Goal: Transaction & Acquisition: Purchase product/service

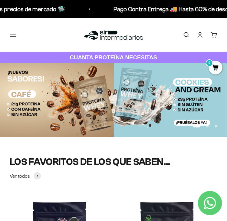
click at [15, 35] on button "Menú" at bounding box center [13, 34] width 7 height 7
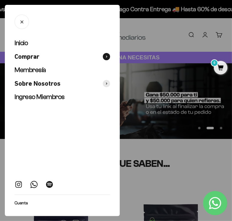
click at [107, 58] on span at bounding box center [106, 56] width 7 height 7
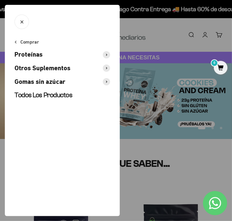
click at [108, 68] on span at bounding box center [106, 67] width 7 height 7
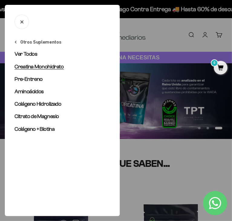
click at [51, 65] on span "Creatina Monohidrato" at bounding box center [39, 67] width 49 height 6
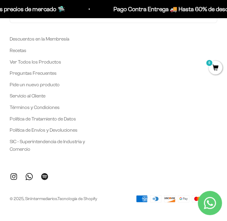
scroll to position [1652, 0]
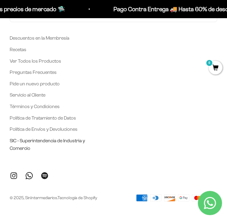
click at [42, 138] on link "SIC - Superintendencia de Industria y Comercio" at bounding box center [48, 144] width 76 height 15
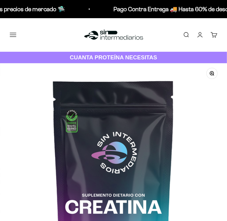
click at [10, 36] on button "Menú" at bounding box center [13, 34] width 7 height 7
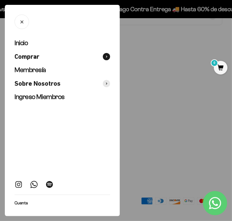
click at [106, 57] on icon at bounding box center [106, 57] width 1 height 2
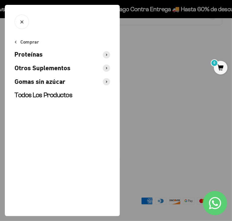
click at [104, 68] on span at bounding box center [106, 67] width 7 height 7
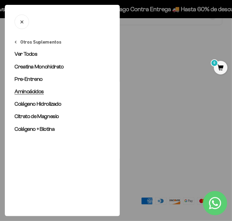
click at [33, 93] on span "Aminoácidos" at bounding box center [29, 91] width 29 height 6
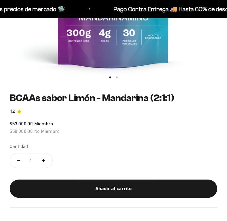
scroll to position [208, 0]
